Goal: Task Accomplishment & Management: Complete application form

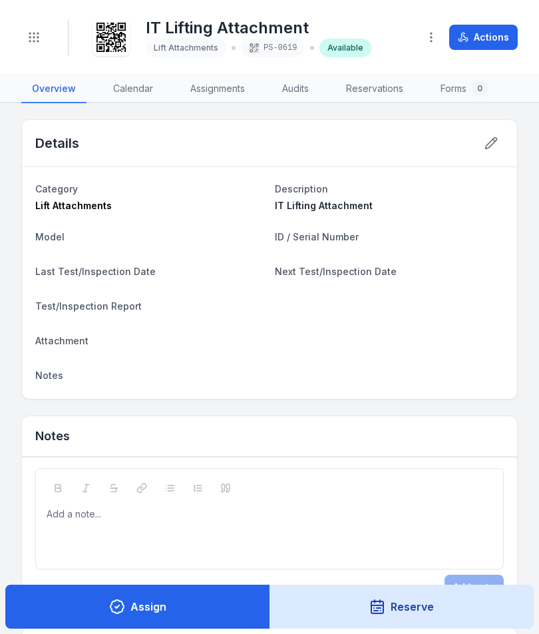
click at [43, 59] on header "Toggle Navigation IT Lifting Attachment Lift Attachments PS-0619 Available Acti…" at bounding box center [269, 37] width 539 height 75
click at [44, 34] on button "Toggle Navigation" at bounding box center [33, 37] width 25 height 25
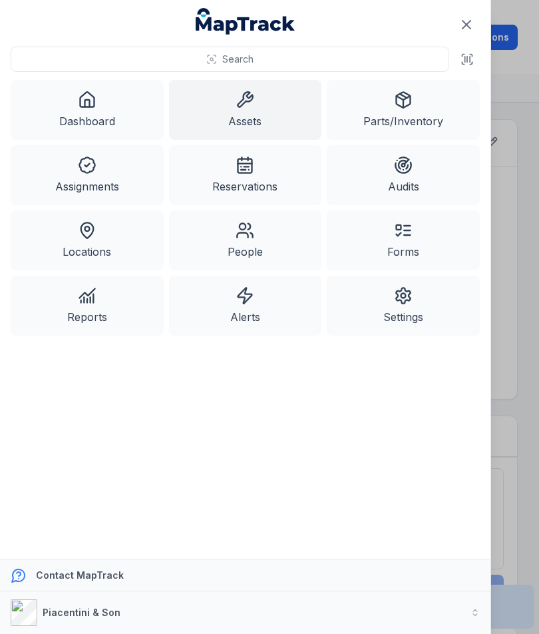
click at [253, 119] on link "Assets" at bounding box center [245, 110] width 153 height 60
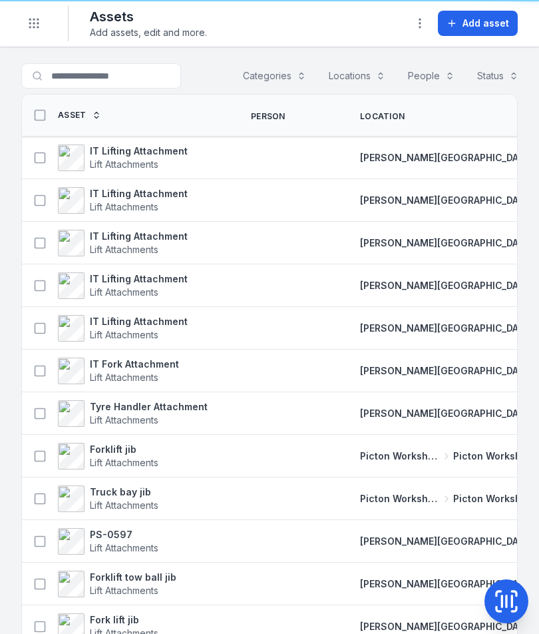
click at [492, 31] on button "Add asset" at bounding box center [478, 23] width 80 height 25
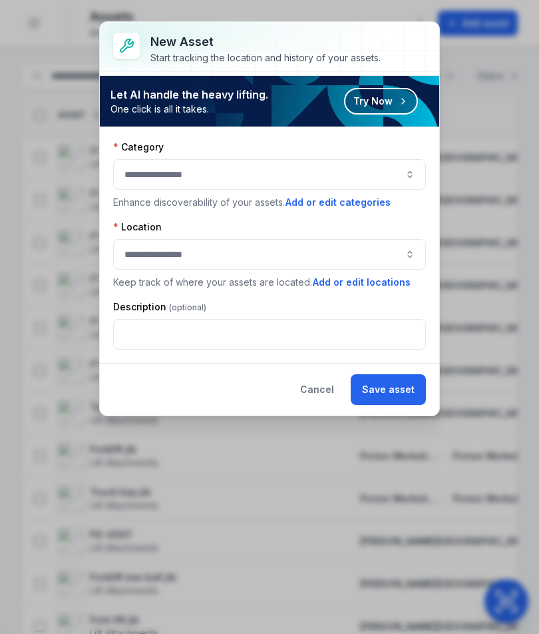
click at [386, 172] on button "button" at bounding box center [269, 174] width 313 height 31
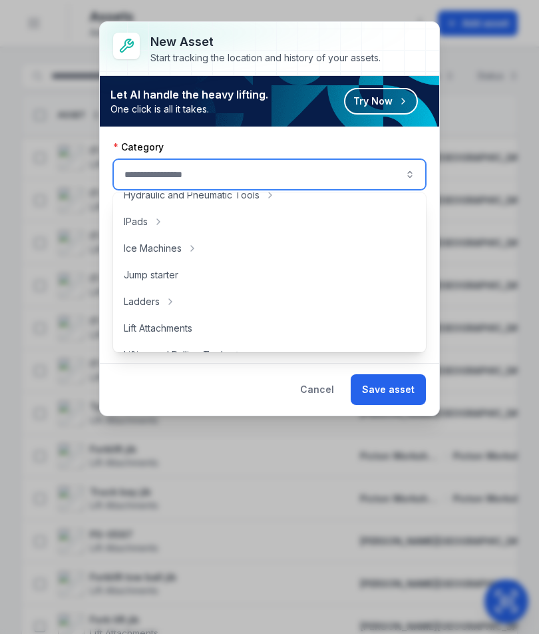
scroll to position [394, 0]
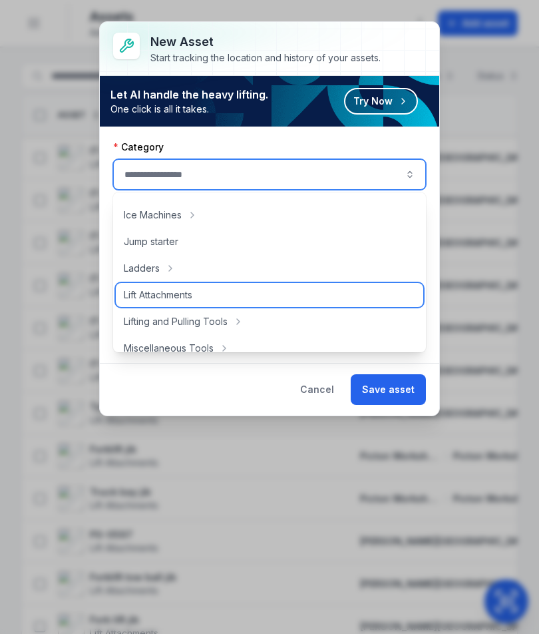
click at [281, 292] on div "Lift Attachments" at bounding box center [270, 295] width 308 height 24
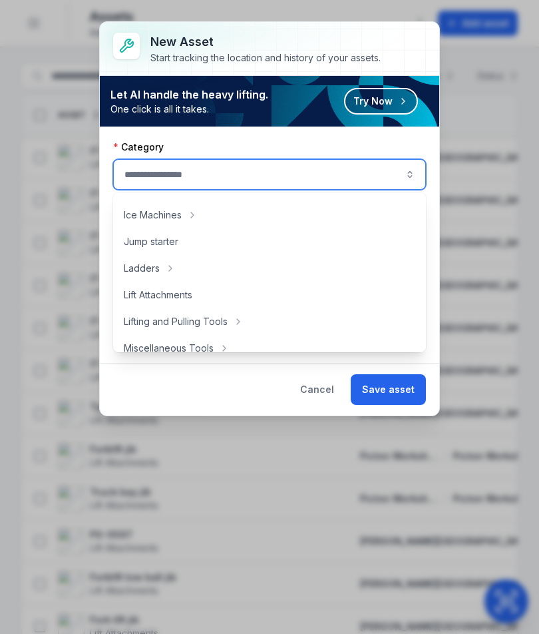
type input "**********"
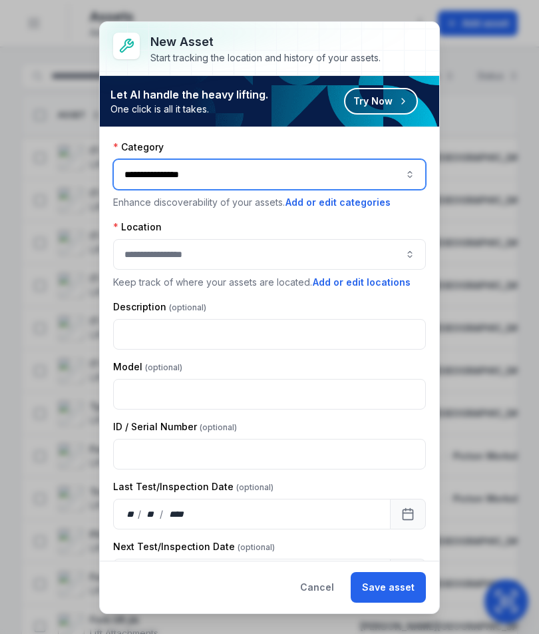
click at [399, 250] on button "button" at bounding box center [269, 254] width 313 height 31
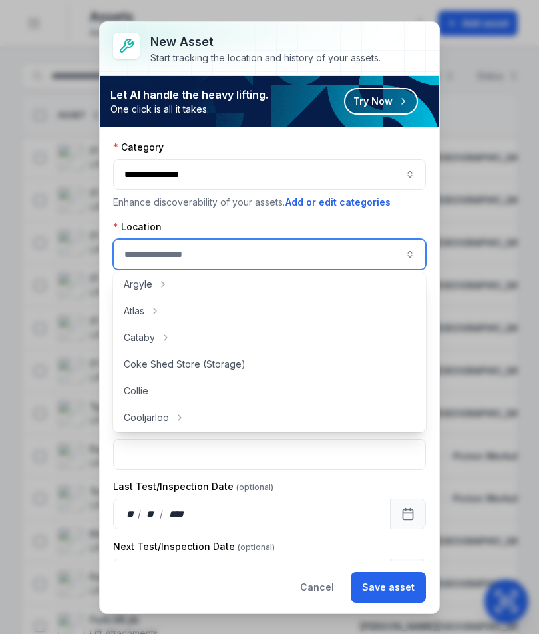
scroll to position [26, 0]
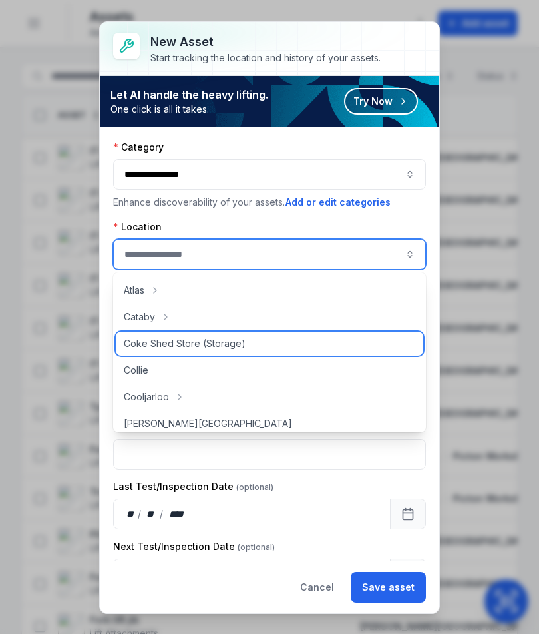
click at [302, 336] on div "Coke Shed Store (Storage)" at bounding box center [270, 344] width 308 height 24
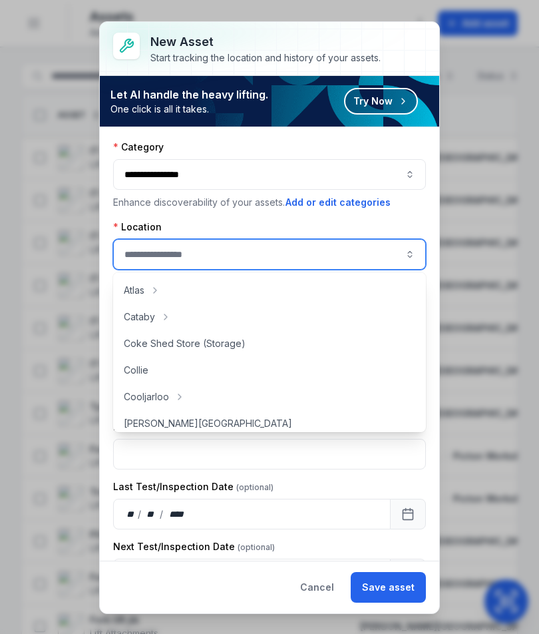
type input "**********"
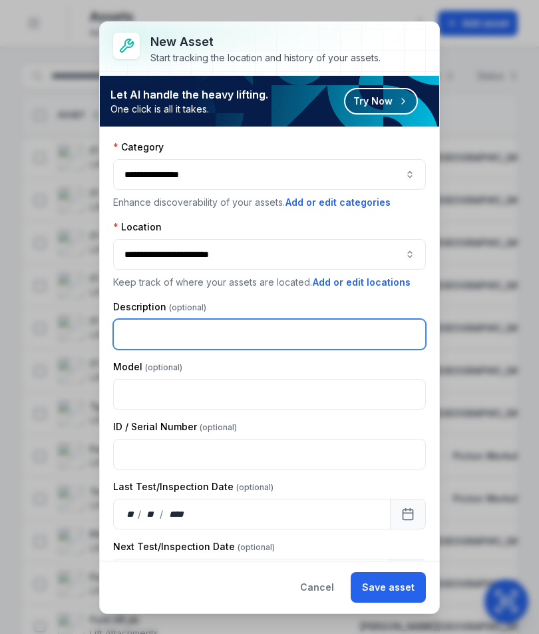
click at [319, 339] on input "text" at bounding box center [269, 334] width 313 height 31
click at [310, 327] on input "text" at bounding box center [269, 334] width 313 height 31
type input "**********"
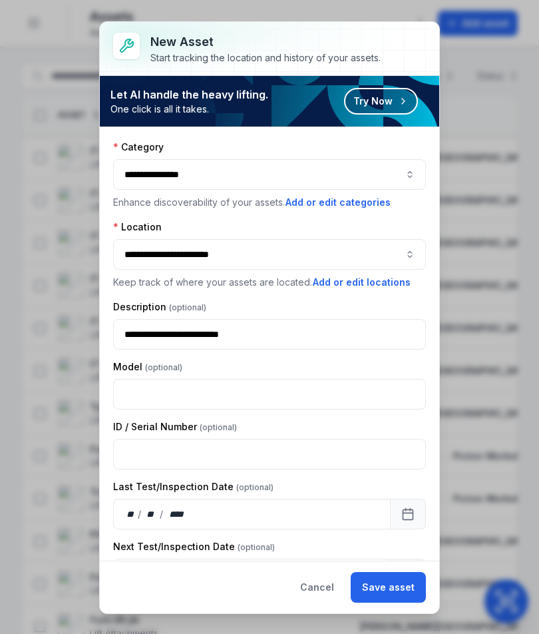
click at [393, 589] on button "Save asset" at bounding box center [388, 587] width 75 height 31
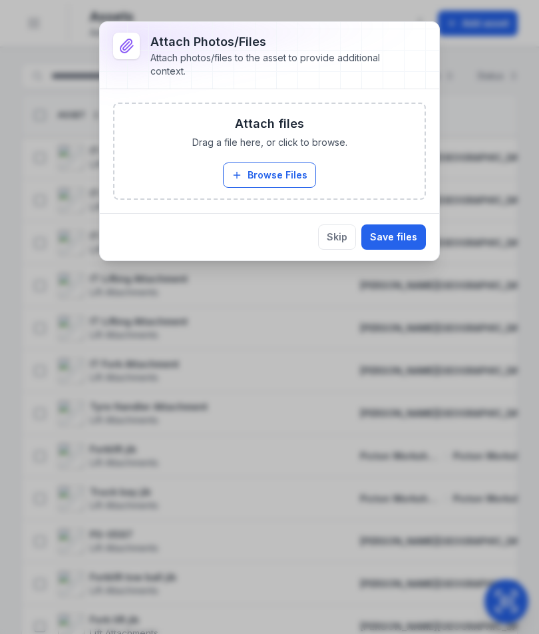
click at [300, 176] on button "Browse Files" at bounding box center [269, 175] width 93 height 25
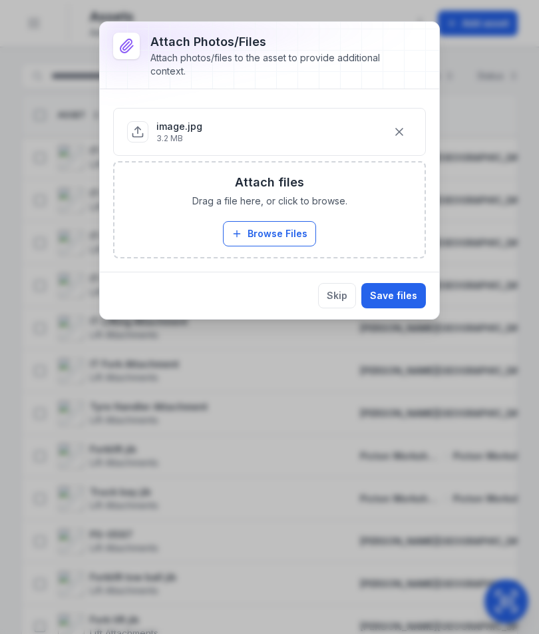
click at [405, 302] on button "Save files" at bounding box center [394, 295] width 65 height 25
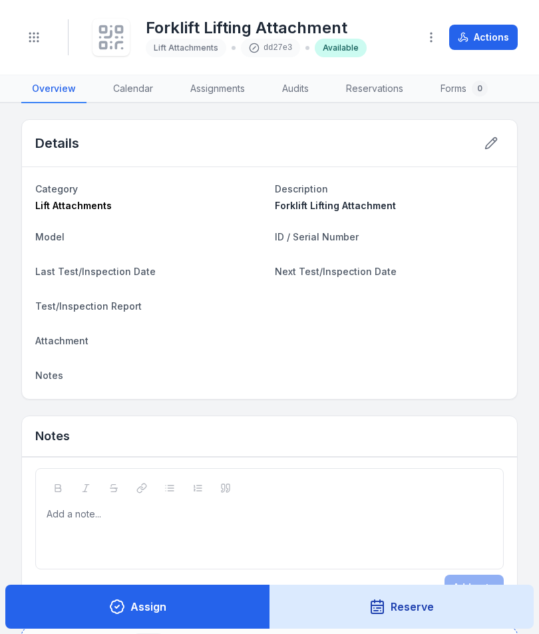
click at [115, 36] on icon at bounding box center [111, 37] width 29 height 29
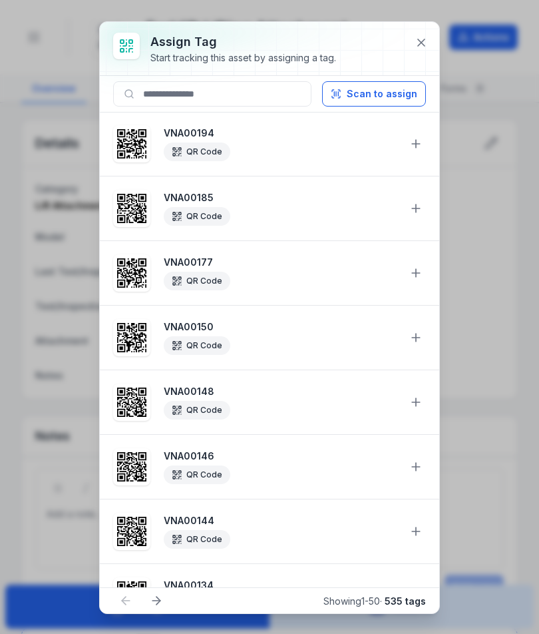
click at [384, 100] on button "Scan to assign" at bounding box center [374, 93] width 104 height 25
